Goal: Navigation & Orientation: Find specific page/section

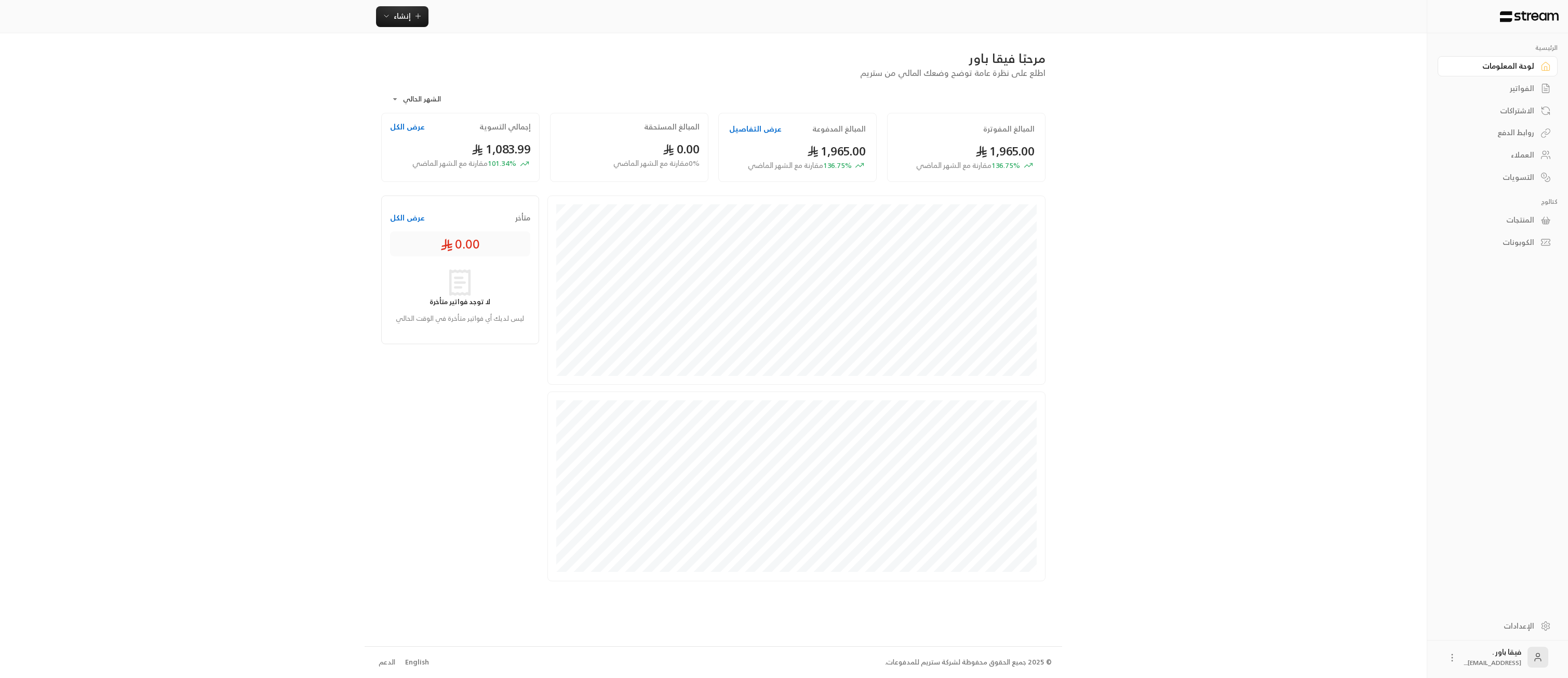
click at [1520, 158] on div "العملاء" at bounding box center [1492, 154] width 84 height 11
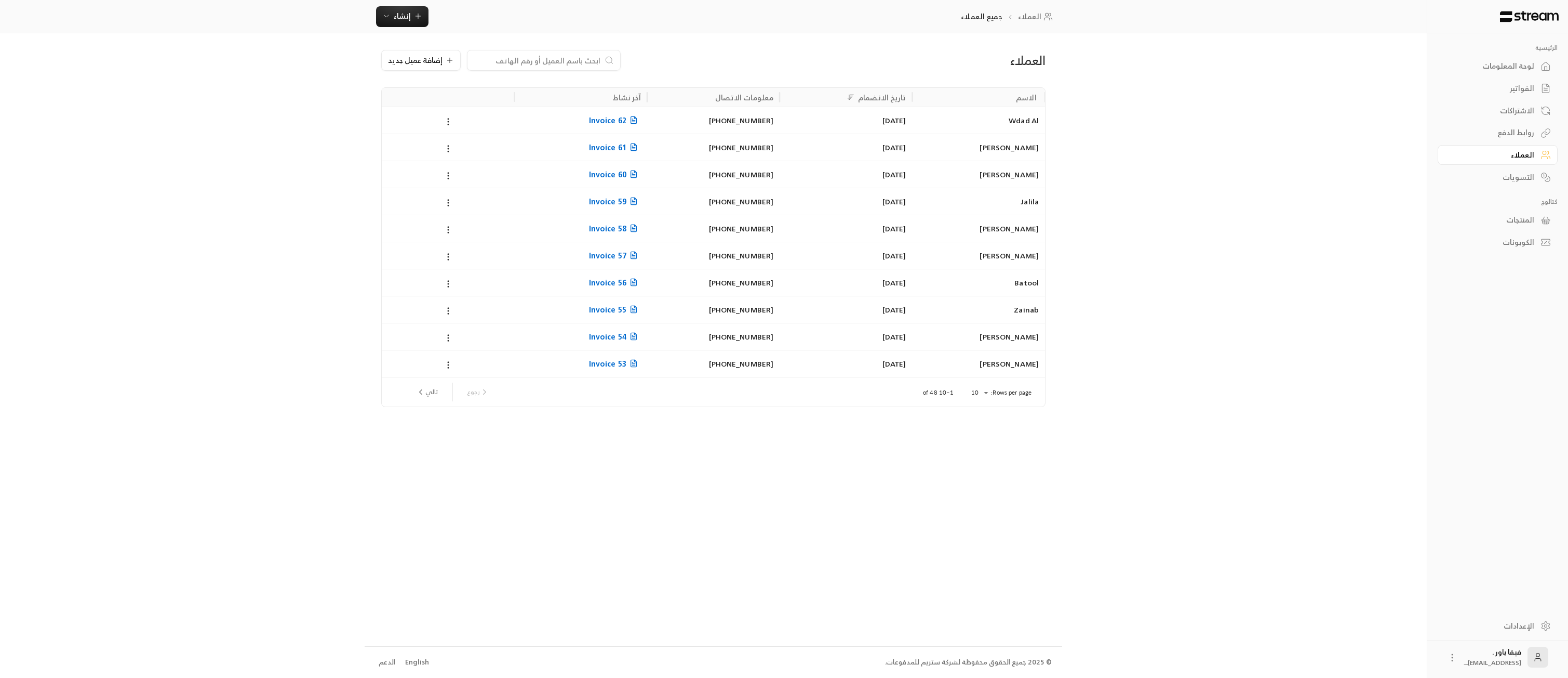
click at [1526, 64] on div "لوحة المعلومات" at bounding box center [1492, 66] width 84 height 11
